Goal: Find specific page/section: Find specific page/section

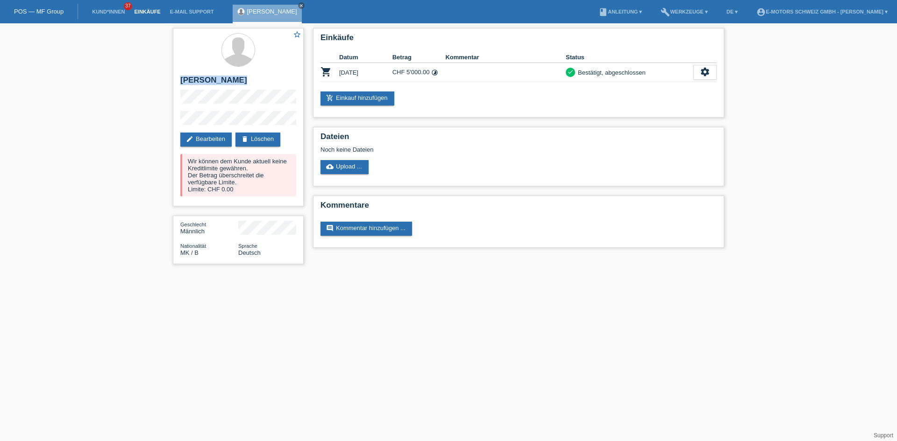
click at [148, 11] on link "Einkäufe" at bounding box center [146, 12] width 35 height 6
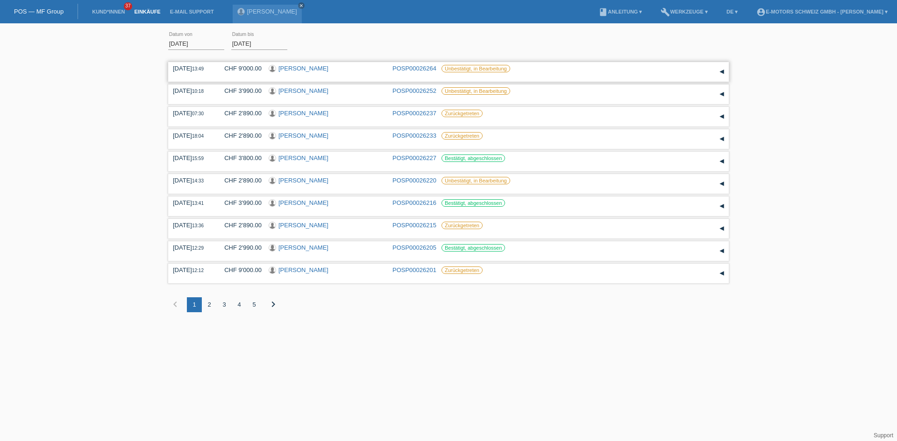
click at [319, 67] on link "[PERSON_NAME]" at bounding box center [303, 68] width 50 height 7
